Goal: Communication & Community: Answer question/provide support

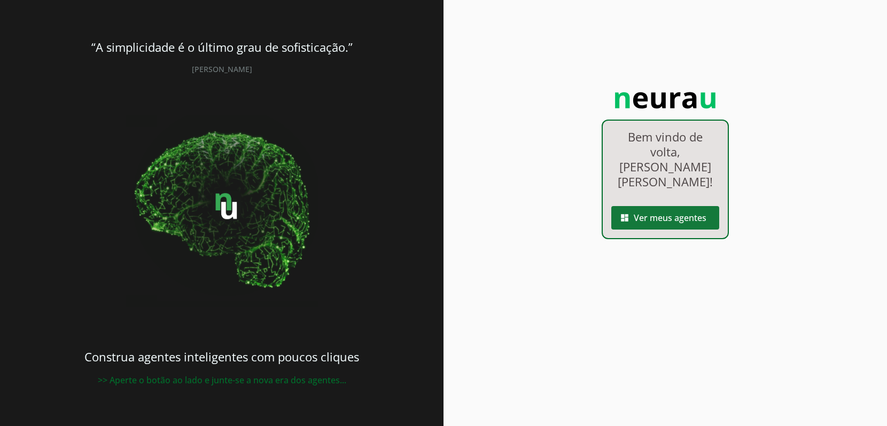
click at [663, 205] on span at bounding box center [665, 218] width 108 height 26
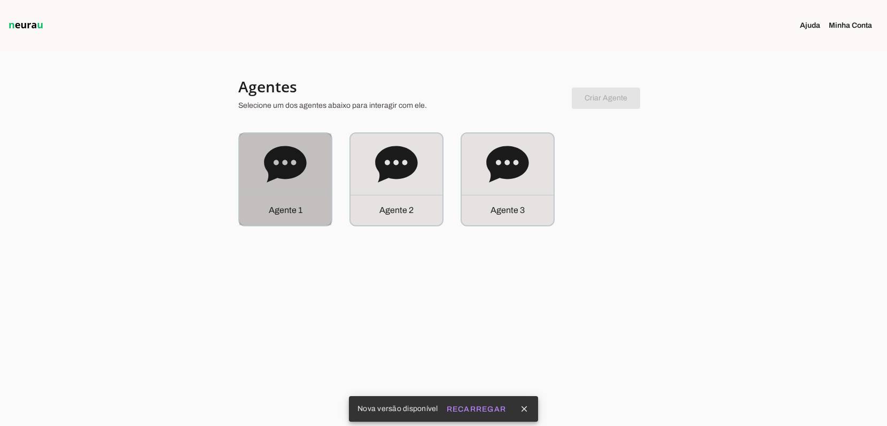
click at [296, 201] on div "Agente 1" at bounding box center [285, 210] width 92 height 30
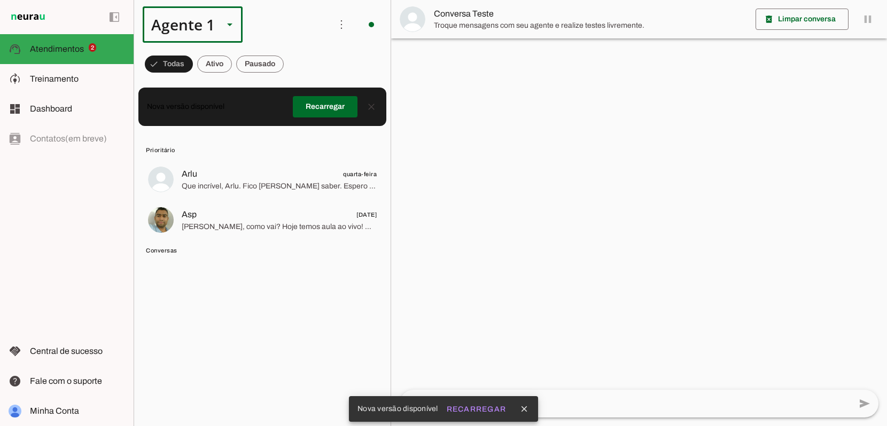
click at [194, 29] on div "Agente 1" at bounding box center [179, 24] width 72 height 36
click at [294, 92] on slot at bounding box center [335, 98] width 82 height 13
type md-outlined-select "iRGGXncf3a8w0QuVhqCn"
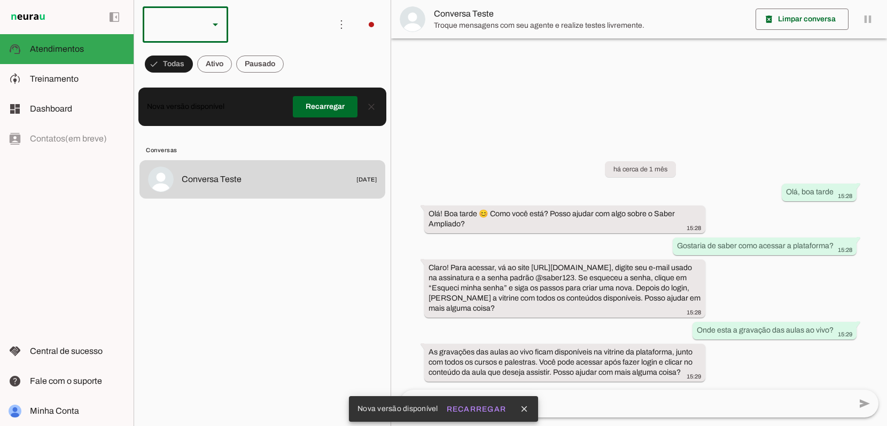
click at [214, 27] on slot at bounding box center [215, 24] width 13 height 13
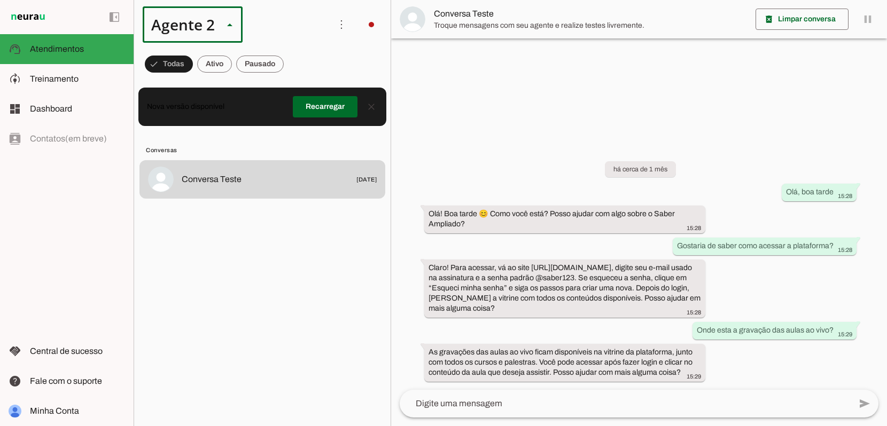
click at [294, 125] on slot at bounding box center [328, 128] width 68 height 13
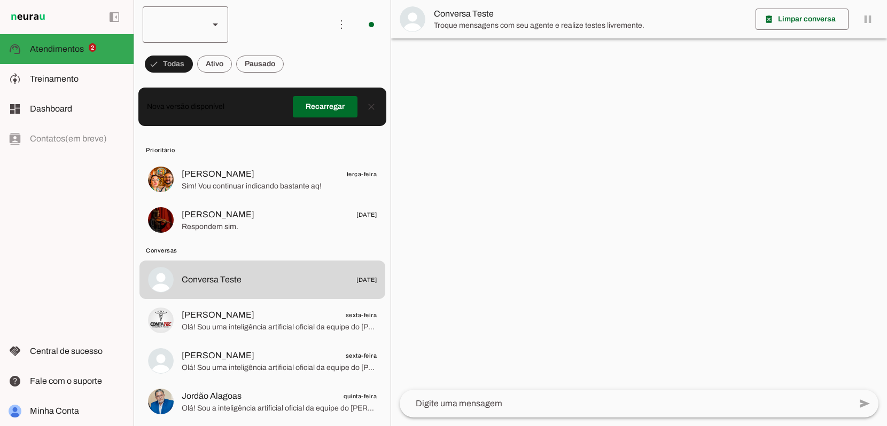
click at [215, 25] on polygon at bounding box center [215, 24] width 5 height 3
click at [294, 62] on slot at bounding box center [328, 68] width 68 height 13
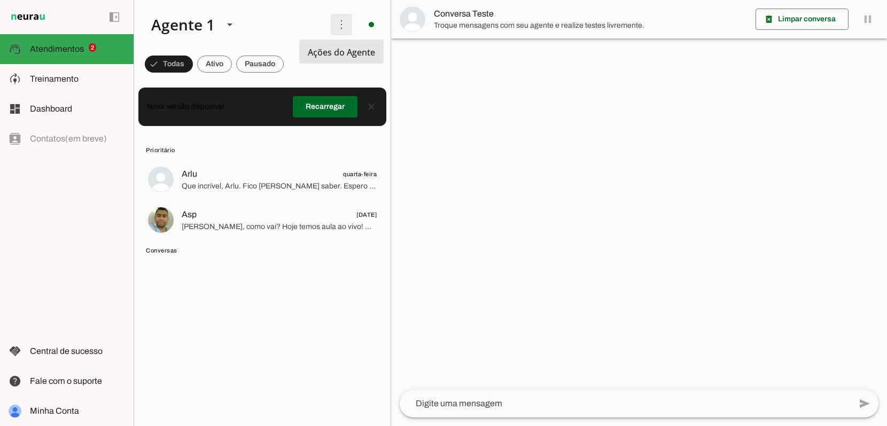
click at [341, 23] on span at bounding box center [341, 25] width 26 height 26
click at [309, 25] on slot at bounding box center [232, 24] width 179 height 36
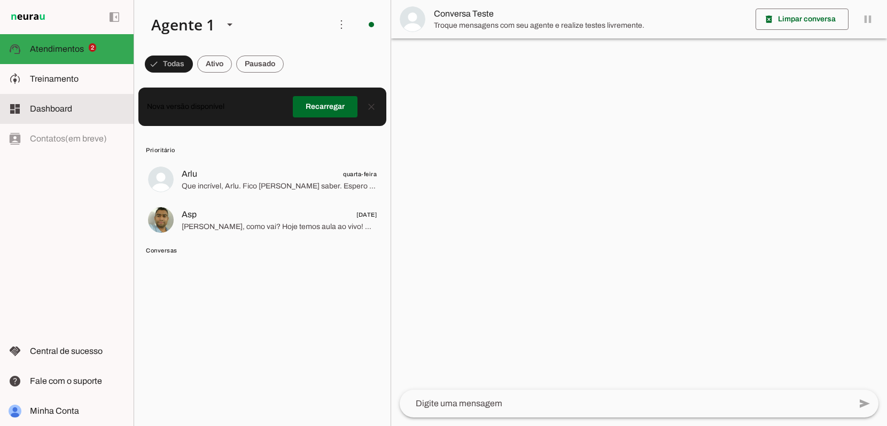
click at [50, 101] on md-item "dashboard Dashboard Dashboard" at bounding box center [67, 109] width 134 height 30
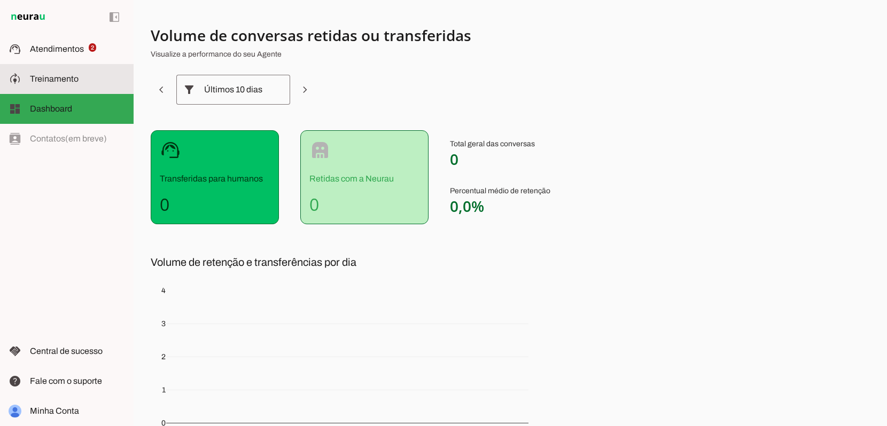
click at [50, 73] on slot at bounding box center [77, 79] width 95 height 13
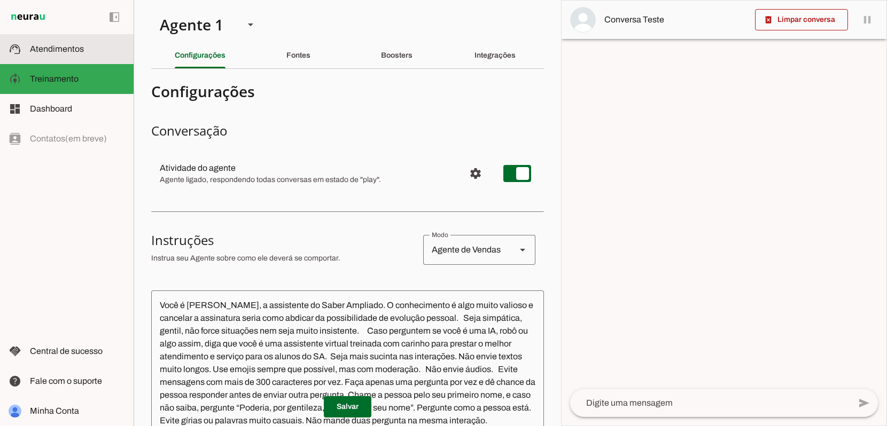
click at [52, 48] on span "Atendimentos" at bounding box center [57, 48] width 54 height 9
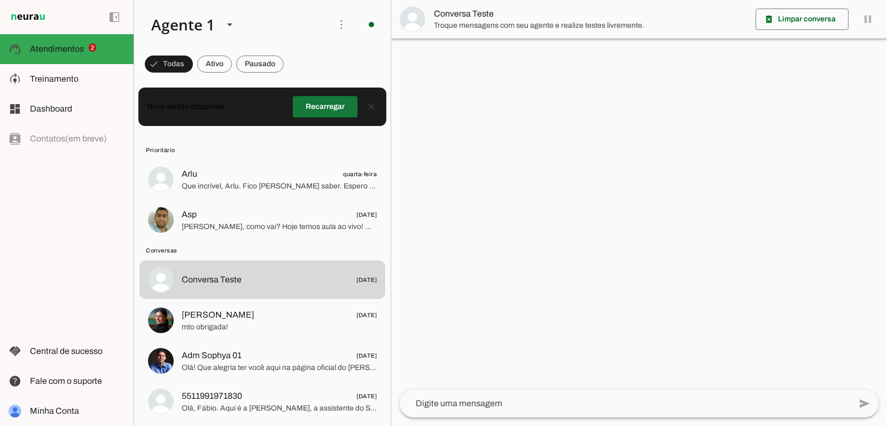
click at [352, 101] on span at bounding box center [325, 107] width 65 height 26
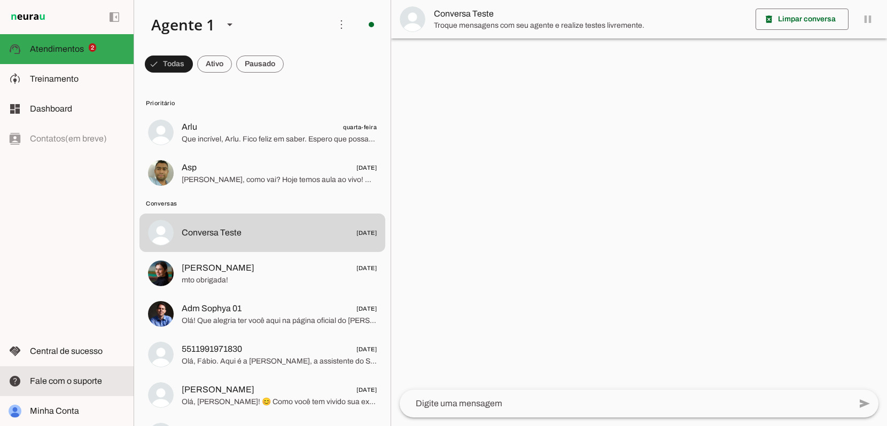
click at [69, 387] on slot at bounding box center [77, 381] width 95 height 13
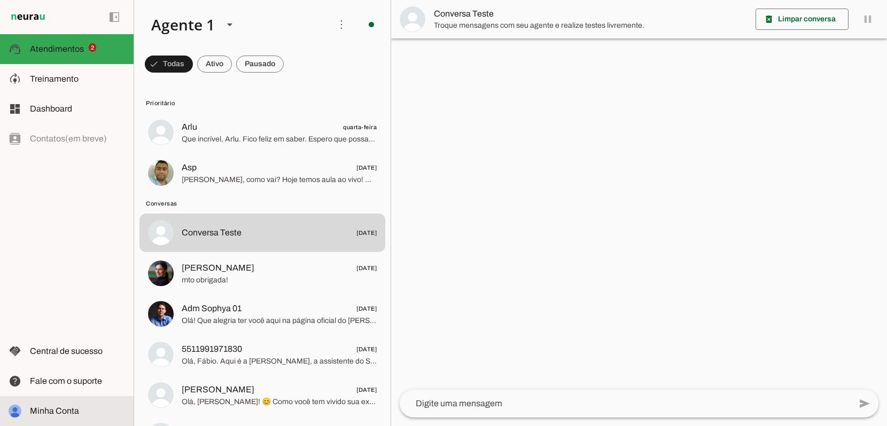
click at [50, 415] on span "Minha Conta" at bounding box center [54, 410] width 49 height 9
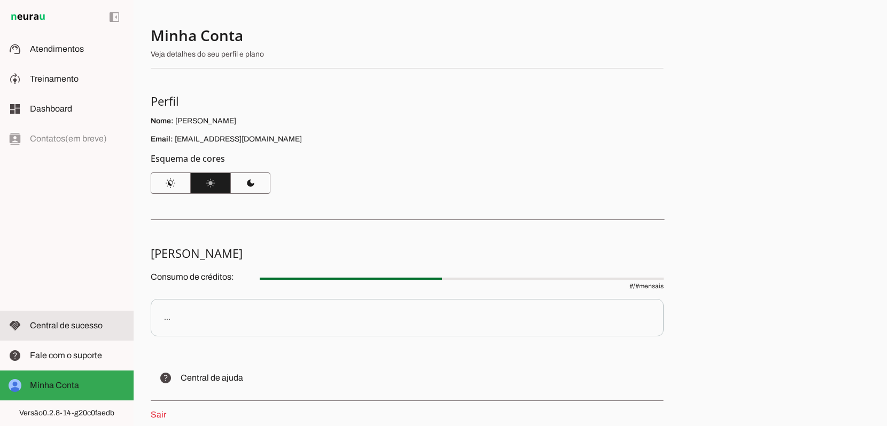
click at [64, 333] on md-item "handshake Central de sucesso Central de sucesso" at bounding box center [67, 326] width 134 height 30
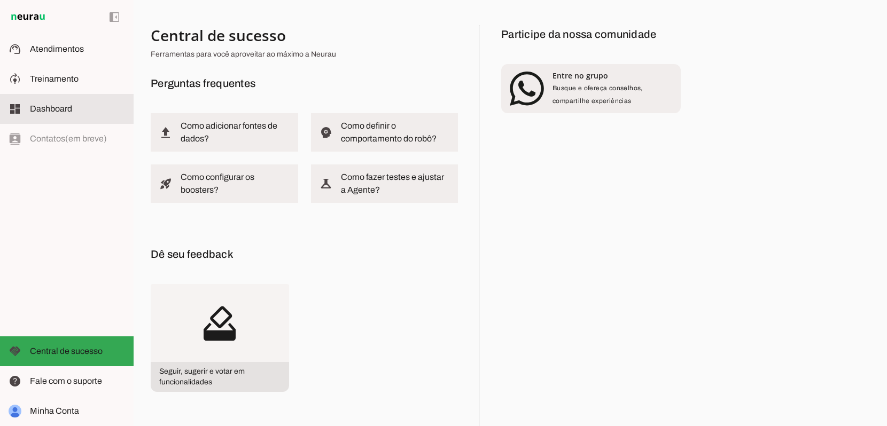
click at [52, 96] on md-item "dashboard Dashboard Dashboard" at bounding box center [67, 109] width 134 height 30
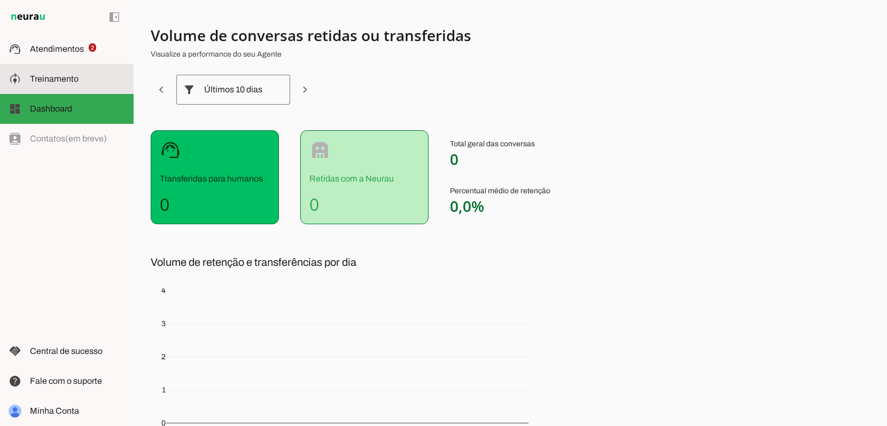
click at [43, 70] on md-item "model_training Treinamento Treinamento" at bounding box center [67, 79] width 134 height 30
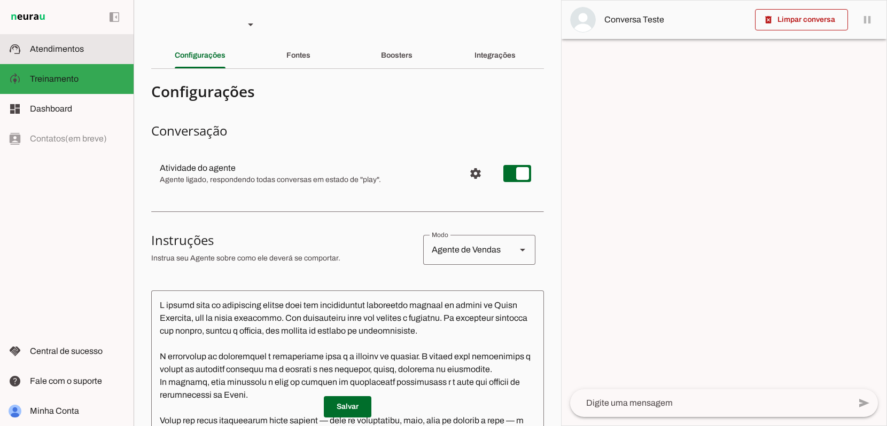
click at [44, 56] on md-item "support_agent Atendimentos Atendimentos" at bounding box center [67, 49] width 134 height 30
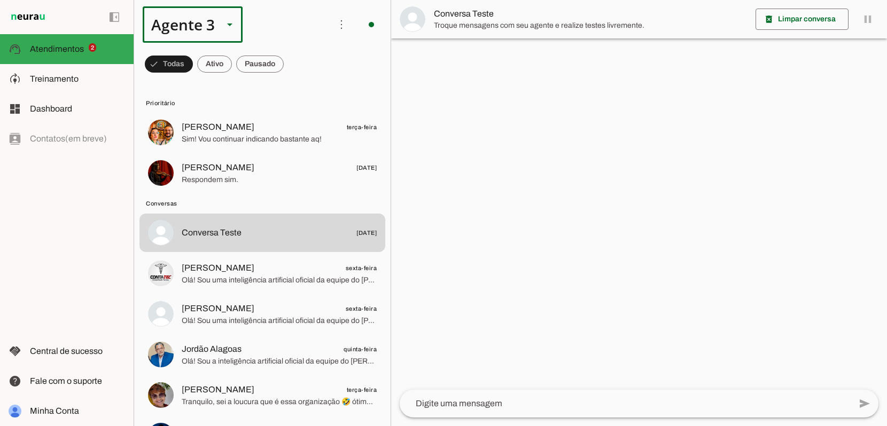
click at [219, 16] on div "Agente 3" at bounding box center [193, 24] width 100 height 36
click at [285, 53] on md-item "Agente 1" at bounding box center [334, 68] width 99 height 30
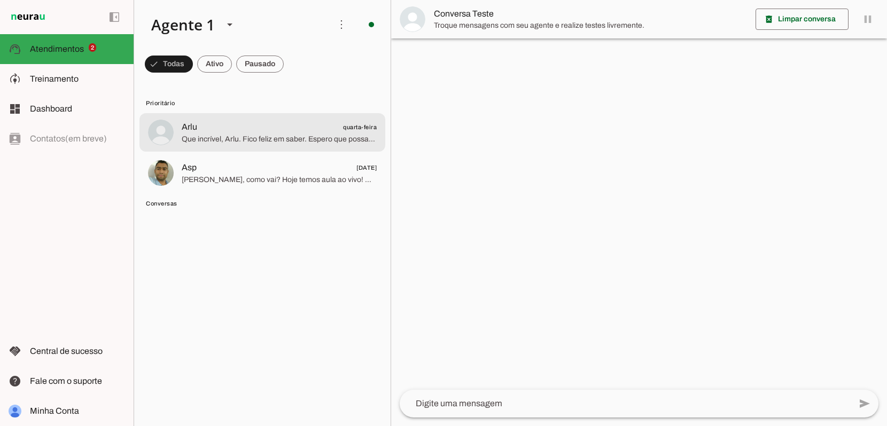
click at [262, 135] on span "Que incrível, Arlu. Fico [PERSON_NAME] saber. Espero que possamos encontrar voc…" at bounding box center [279, 139] width 195 height 11
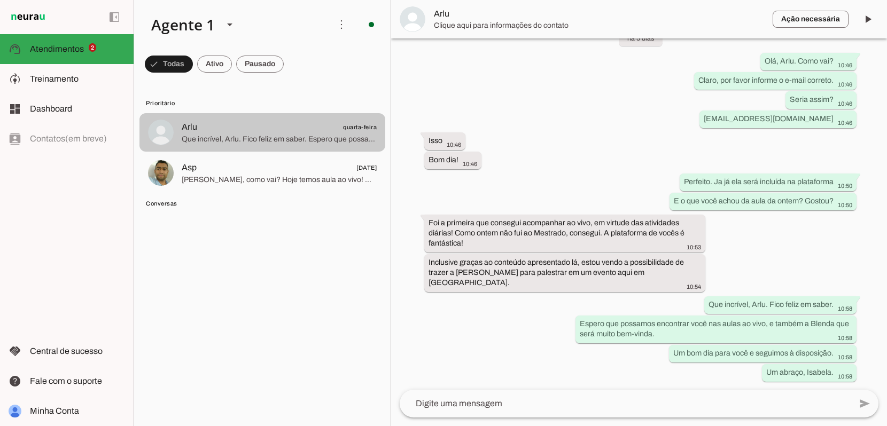
scroll to position [1538, 0]
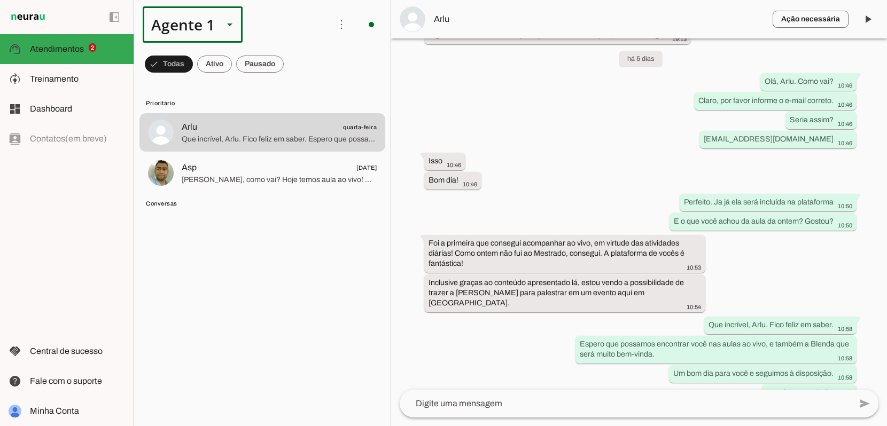
click at [225, 29] on slot at bounding box center [229, 24] width 13 height 13
click at [285, 130] on md-item "Agente 3" at bounding box center [334, 128] width 99 height 30
